Goal: Information Seeking & Learning: Learn about a topic

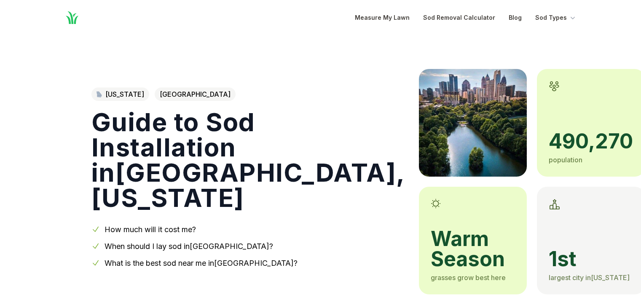
scroll to position [351, 0]
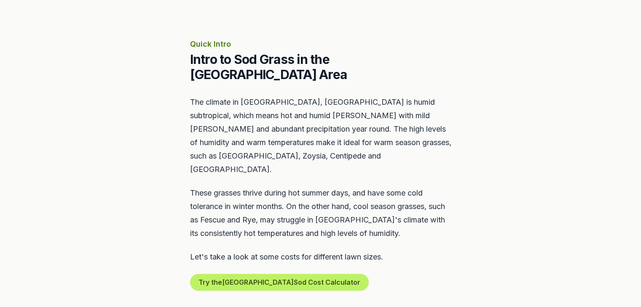
click at [376, 187] on p "These grasses thrive during hot summer days, and have some cold tolerance in wi…" at bounding box center [320, 214] width 261 height 54
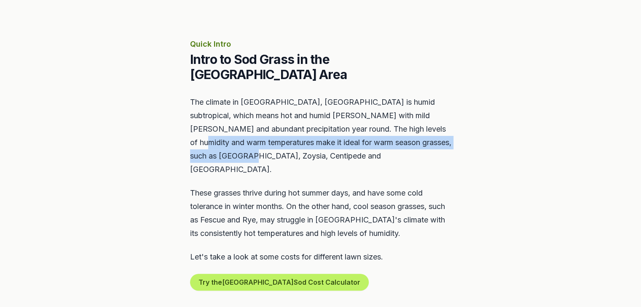
drag, startPoint x: 404, startPoint y: 113, endPoint x: 434, endPoint y: 139, distance: 39.4
click at [434, 139] on p "The climate in [GEOGRAPHIC_DATA], [GEOGRAPHIC_DATA] is humid subtropical, which…" at bounding box center [320, 136] width 261 height 81
copy p "ideal for warm season grasses, such as [GEOGRAPHIC_DATA], Zoysia, Centipede and…"
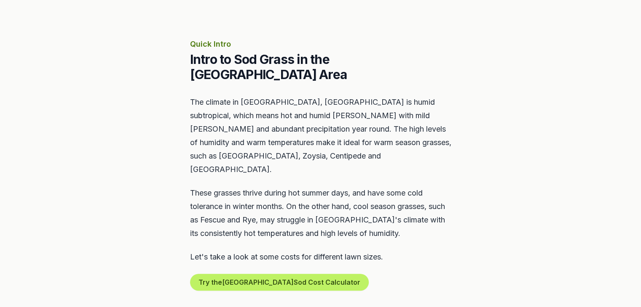
click at [550, 152] on section "Quick Intro Intro to Sod Grass in the [GEOGRAPHIC_DATA] Area The climate in [GE…" at bounding box center [320, 165] width 641 height 334
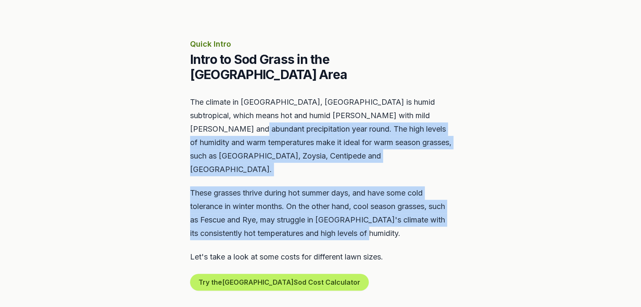
drag, startPoint x: 192, startPoint y: 113, endPoint x: 432, endPoint y: 203, distance: 256.4
click at [432, 203] on div "The climate in [GEOGRAPHIC_DATA], [GEOGRAPHIC_DATA] is humid subtropical, which…" at bounding box center [320, 193] width 261 height 195
copy div "The high levels of humidity and warm temperatures make it ideal for warm season…"
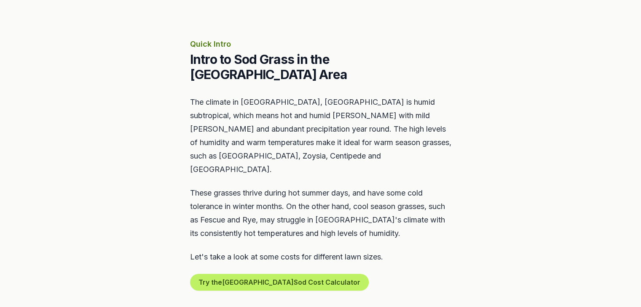
click at [483, 245] on section "Quick Intro Intro to Sod Grass in the [GEOGRAPHIC_DATA] Area The climate in [GE…" at bounding box center [320, 165] width 641 height 334
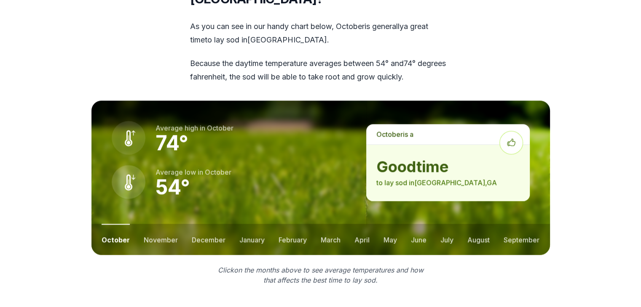
scroll to position [1117, 0]
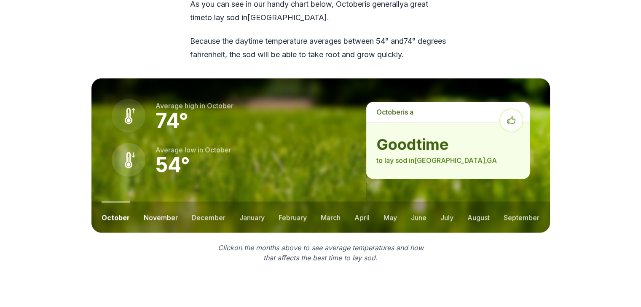
click at [159, 202] on button "november" at bounding box center [161, 217] width 34 height 31
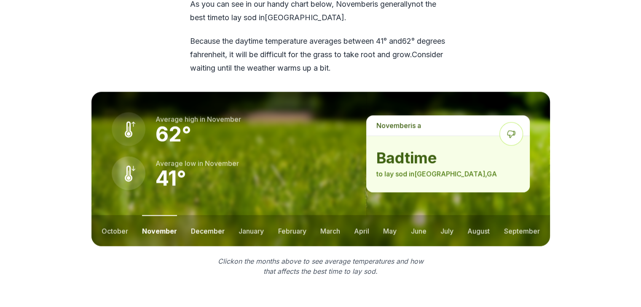
click at [212, 215] on button "december" at bounding box center [208, 230] width 34 height 31
click at [111, 215] on button "october" at bounding box center [115, 230] width 27 height 31
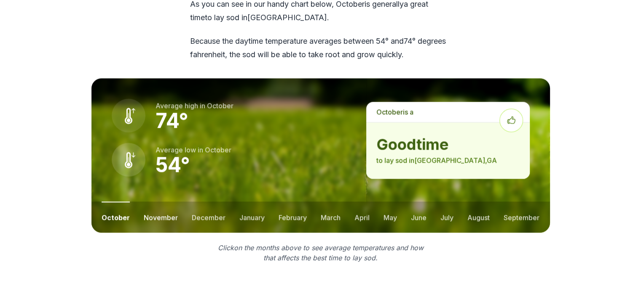
click at [150, 202] on button "november" at bounding box center [161, 217] width 34 height 31
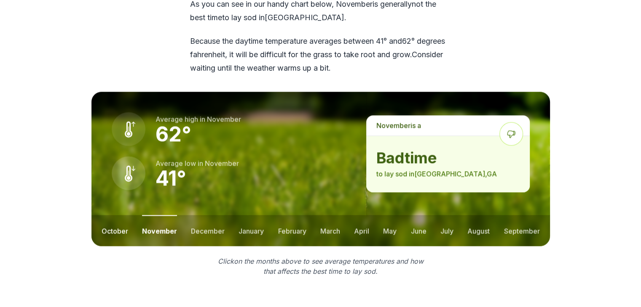
click at [110, 215] on button "october" at bounding box center [115, 230] width 27 height 31
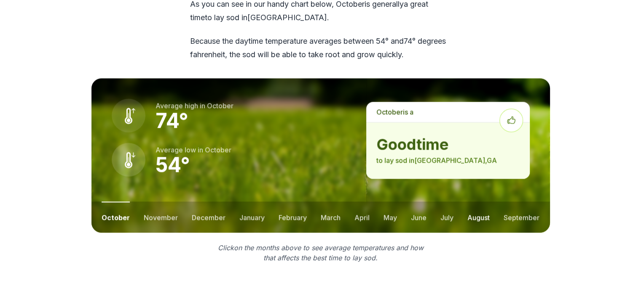
click at [472, 202] on button "august" at bounding box center [478, 217] width 22 height 31
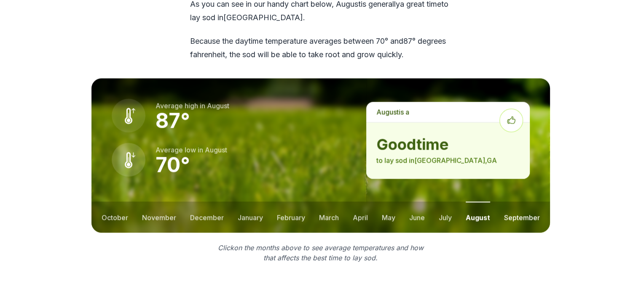
click at [524, 202] on button "september" at bounding box center [522, 217] width 36 height 31
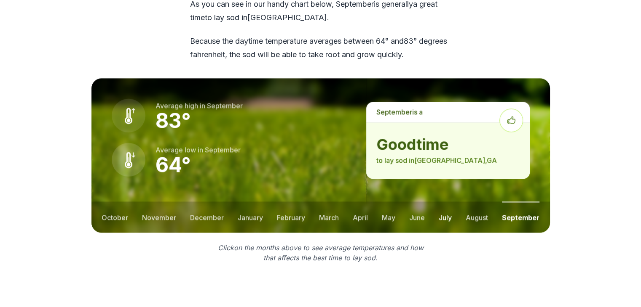
click at [451, 202] on button "july" at bounding box center [444, 217] width 13 height 31
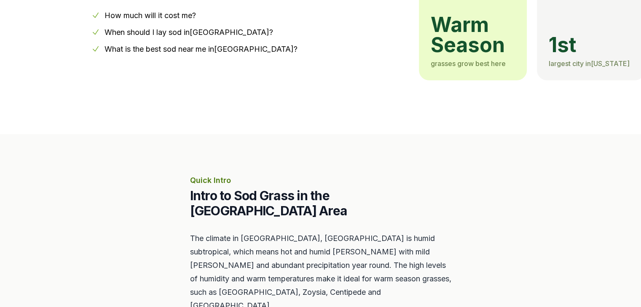
scroll to position [15, 0]
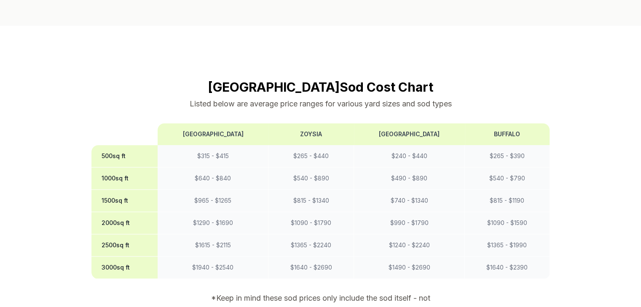
scroll to position [662, 0]
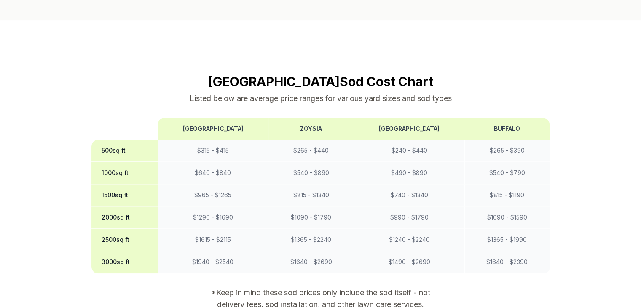
drag, startPoint x: 253, startPoint y: 52, endPoint x: 411, endPoint y: 44, distance: 158.6
copy h2 "Atlanta Sod Cost Chart"
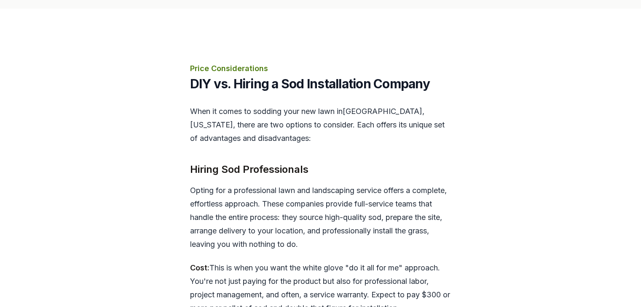
scroll to position [1906, 0]
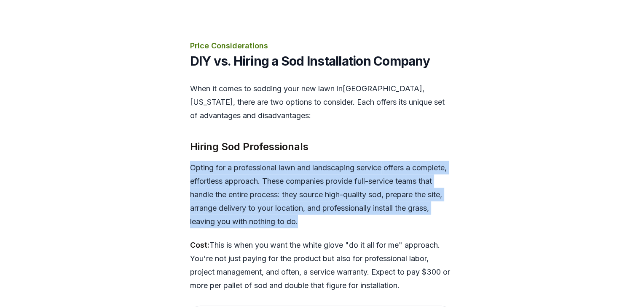
drag, startPoint x: 187, startPoint y: 112, endPoint x: 393, endPoint y: 162, distance: 211.8
copy p "Opting for a professional lawn and landscaping service offers a complete, effor…"
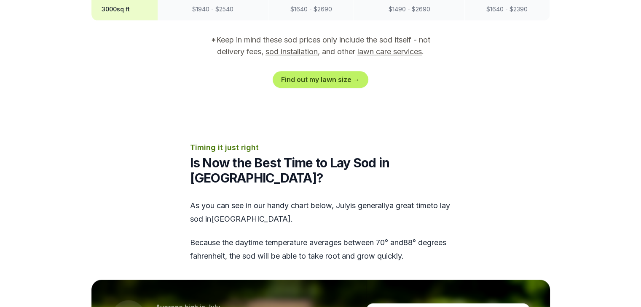
scroll to position [893, 0]
